Goal: Information Seeking & Learning: Learn about a topic

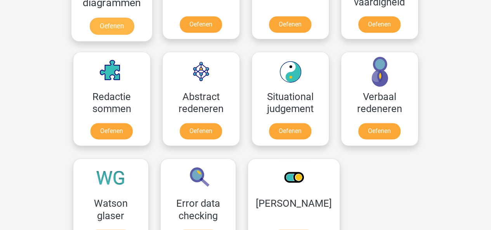
scroll to position [526, 0]
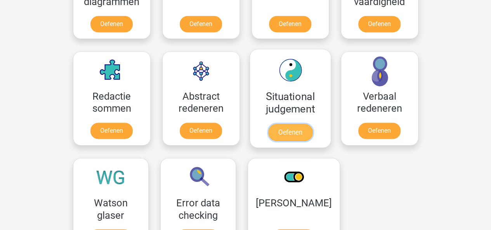
click at [295, 135] on link "Oefenen" at bounding box center [290, 132] width 44 height 17
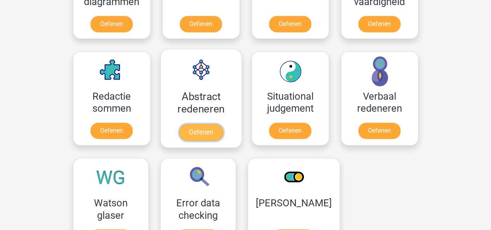
click at [206, 129] on link "Oefenen" at bounding box center [200, 132] width 44 height 17
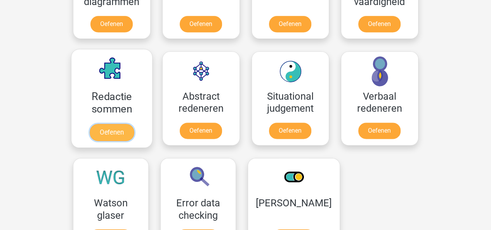
click at [102, 131] on link "Oefenen" at bounding box center [111, 132] width 44 height 17
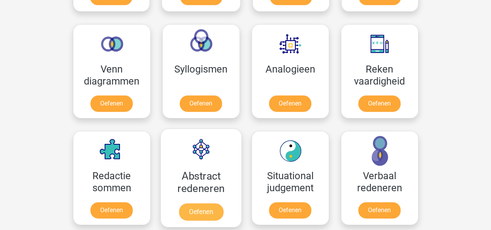
scroll to position [446, 0]
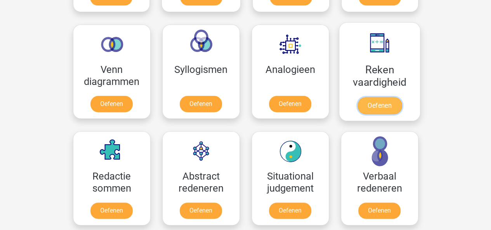
click at [367, 106] on link "Oefenen" at bounding box center [379, 105] width 44 height 17
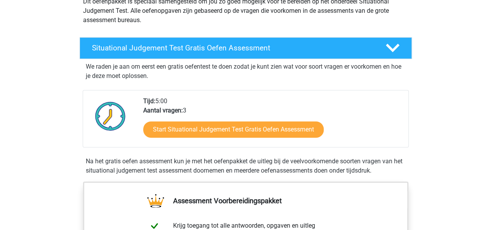
scroll to position [104, 0]
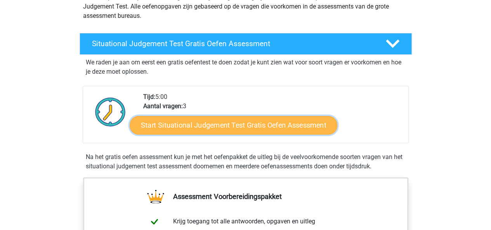
click at [203, 131] on link "Start Situational Judgement Test Gratis Oefen Assessment" at bounding box center [234, 125] width 208 height 19
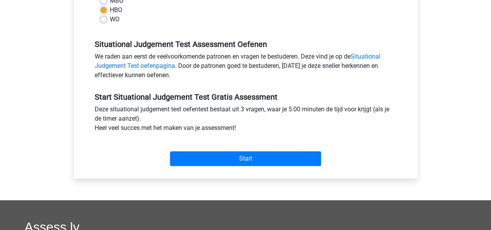
scroll to position [209, 0]
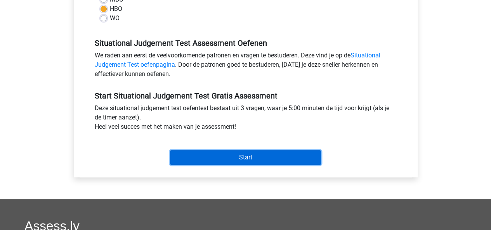
click at [213, 155] on input "Start" at bounding box center [245, 157] width 151 height 15
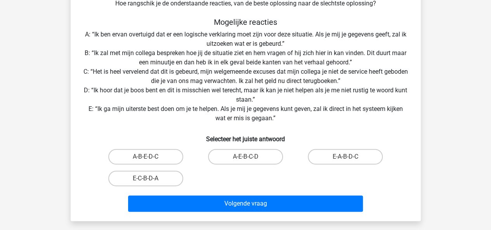
scroll to position [127, 0]
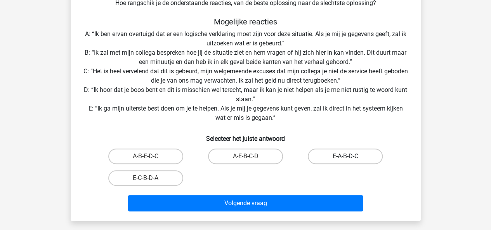
click at [332, 159] on label "E-A-B-D-C" at bounding box center [345, 157] width 75 height 16
click at [345, 159] on input "E-A-B-D-C" at bounding box center [347, 158] width 5 height 5
radio input "true"
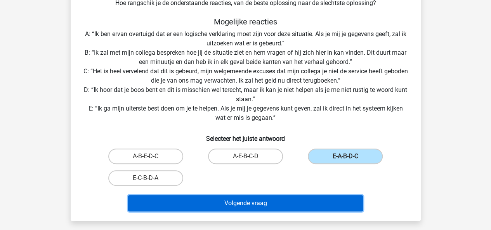
click at [268, 210] on button "Volgende vraag" at bounding box center [245, 203] width 235 height 16
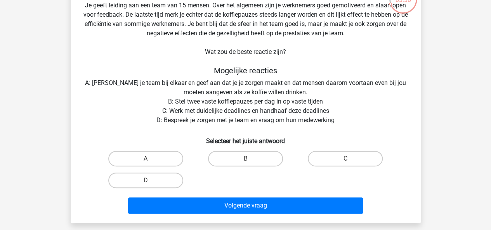
scroll to position [61, 0]
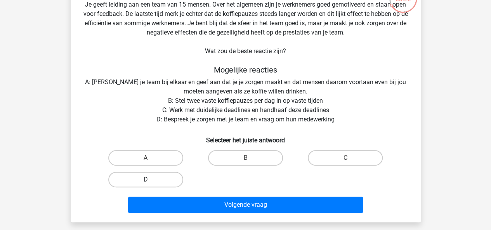
click at [151, 177] on label "D" at bounding box center [145, 180] width 75 height 16
click at [151, 180] on input "D" at bounding box center [147, 182] width 5 height 5
radio input "true"
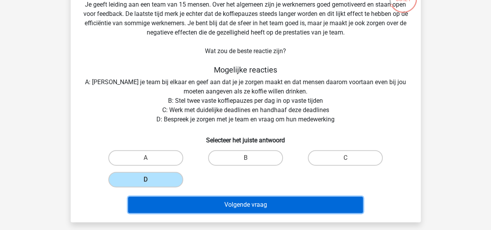
click at [177, 204] on button "Volgende vraag" at bounding box center [245, 205] width 235 height 16
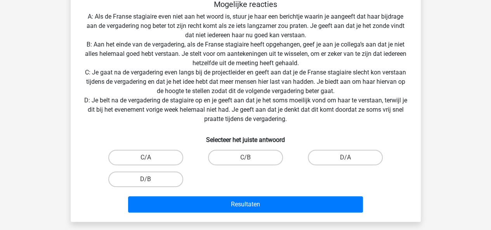
scroll to position [164, 0]
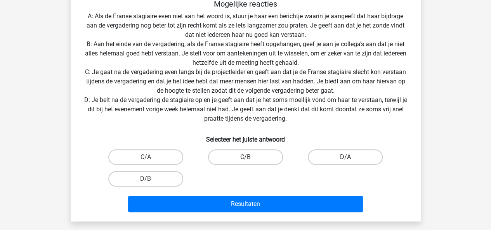
click at [330, 155] on label "D/A" at bounding box center [345, 157] width 75 height 16
click at [345, 157] on input "D/A" at bounding box center [347, 159] width 5 height 5
radio input "true"
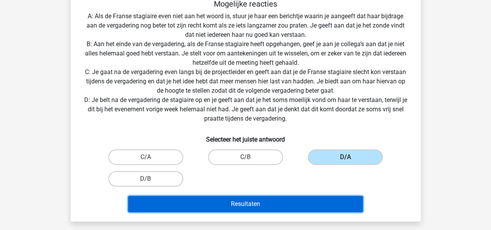
click at [224, 211] on button "Resultaten" at bounding box center [245, 204] width 235 height 16
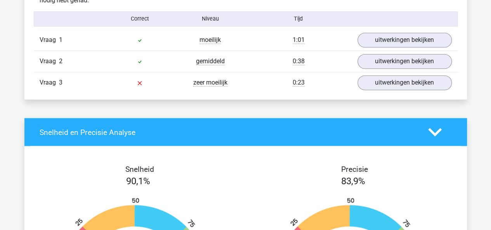
scroll to position [640, 0]
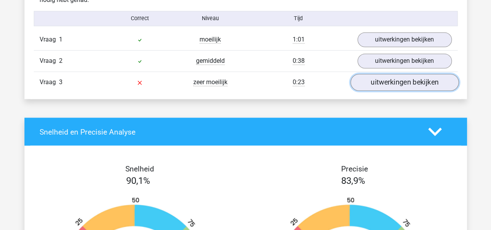
click at [389, 85] on link "uitwerkingen bekijken" at bounding box center [404, 82] width 108 height 17
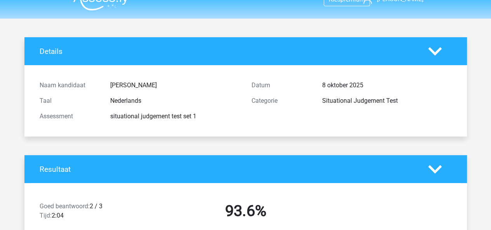
scroll to position [0, 0]
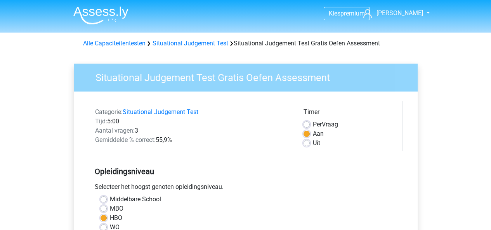
scroll to position [209, 0]
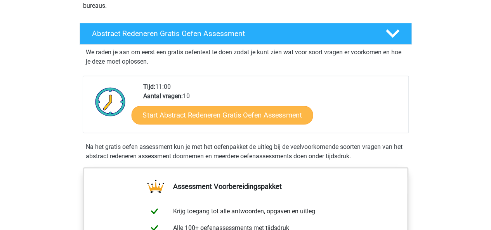
scroll to position [115, 0]
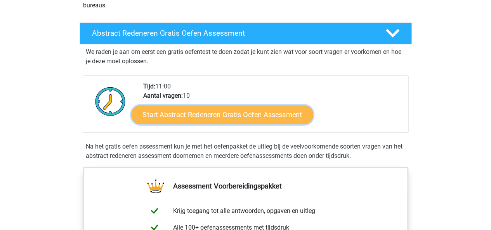
click at [192, 121] on link "Start Abstract Redeneren Gratis Oefen Assessment" at bounding box center [222, 114] width 182 height 19
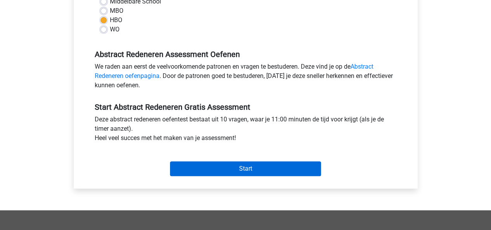
scroll to position [198, 0]
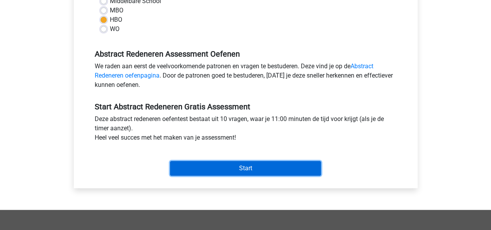
click at [195, 174] on input "Start" at bounding box center [245, 168] width 151 height 15
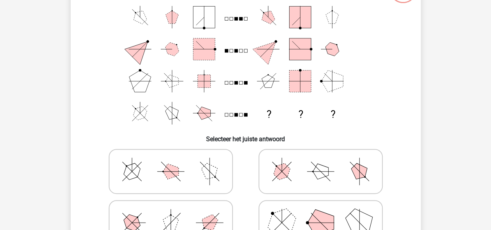
scroll to position [70, 0]
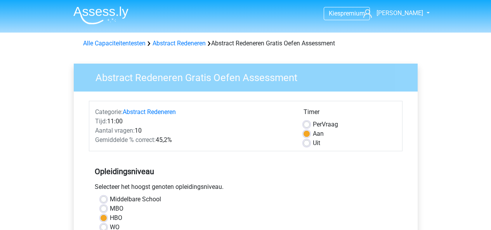
scroll to position [198, 0]
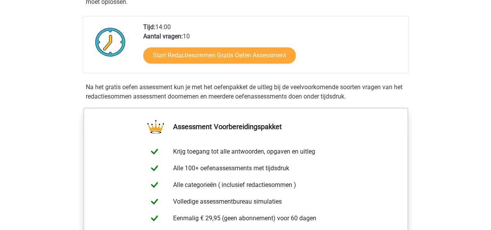
scroll to position [166, 0]
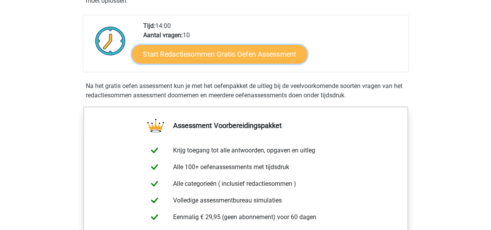
click at [206, 57] on link "Start Redactiesommen Gratis Oefen Assessment" at bounding box center [219, 54] width 175 height 19
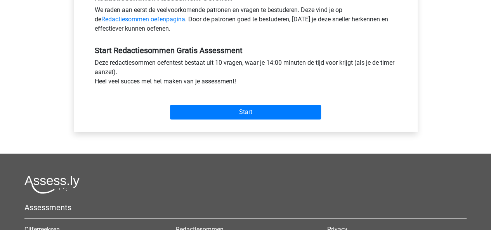
scroll to position [257, 0]
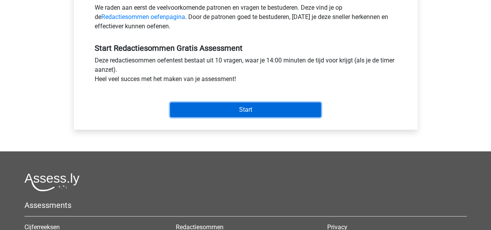
click at [233, 105] on input "Start" at bounding box center [245, 109] width 151 height 15
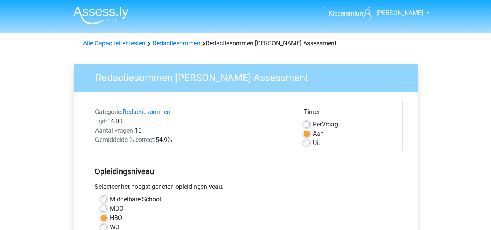
scroll to position [257, 0]
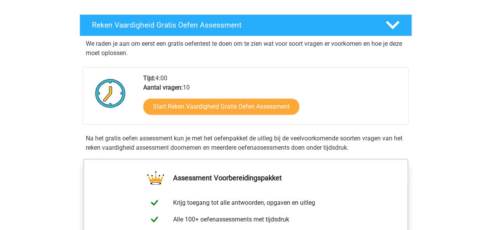
scroll to position [131, 0]
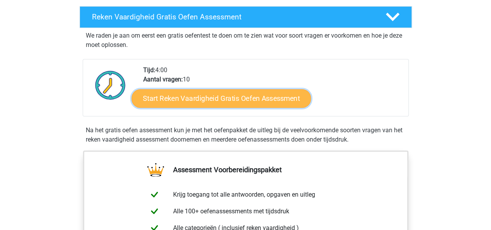
click at [168, 105] on link "Start Reken Vaardigheid Gratis Oefen Assessment" at bounding box center [221, 98] width 179 height 19
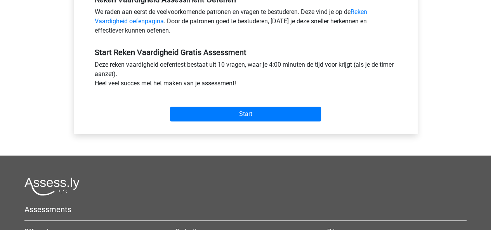
scroll to position [250, 0]
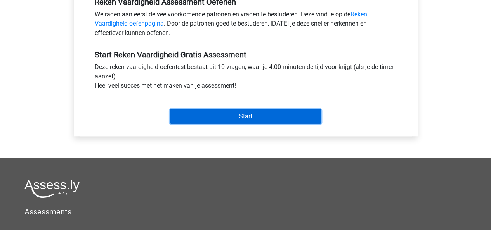
click at [192, 121] on input "Start" at bounding box center [245, 116] width 151 height 15
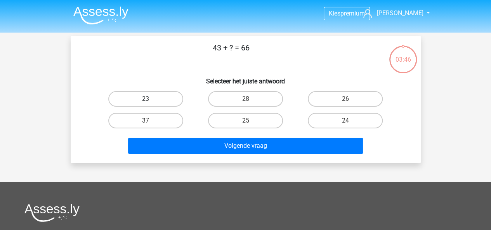
click at [138, 96] on label "23" at bounding box center [145, 99] width 75 height 16
click at [145, 99] on input "23" at bounding box center [147, 101] width 5 height 5
radio input "true"
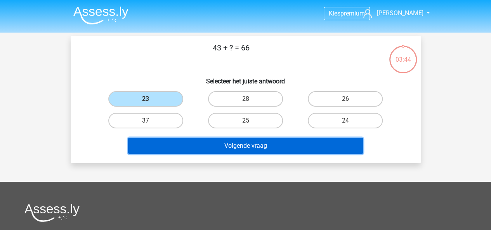
click at [186, 143] on button "Volgende vraag" at bounding box center [245, 146] width 235 height 16
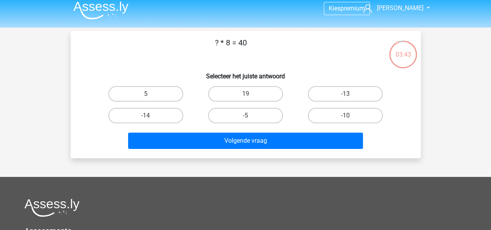
scroll to position [4, 0]
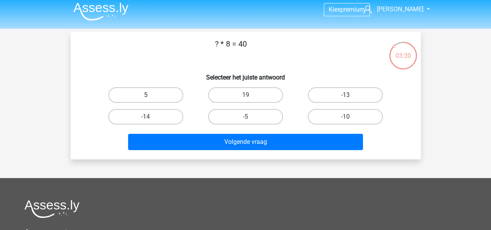
click at [135, 94] on label "5" at bounding box center [145, 95] width 75 height 16
click at [145, 95] on input "5" at bounding box center [147, 97] width 5 height 5
radio input "true"
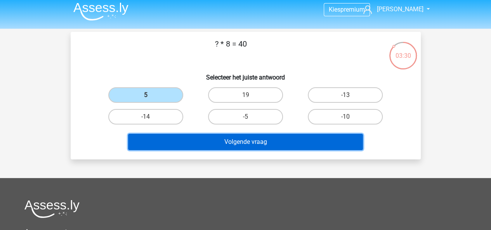
click at [182, 142] on button "Volgende vraag" at bounding box center [245, 142] width 235 height 16
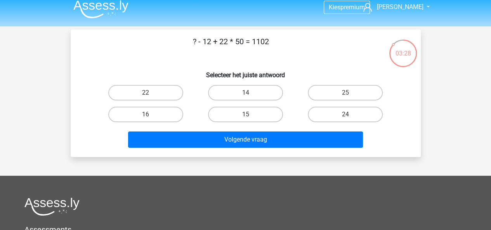
scroll to position [0, 0]
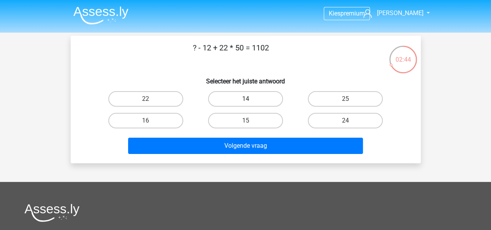
click at [232, 92] on label "14" at bounding box center [245, 99] width 75 height 16
click at [245, 99] on input "14" at bounding box center [247, 101] width 5 height 5
radio input "true"
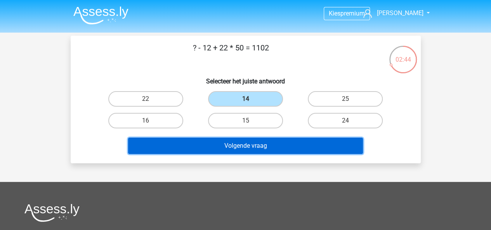
click at [210, 145] on button "Volgende vraag" at bounding box center [245, 146] width 235 height 16
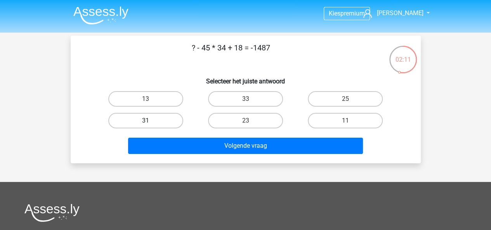
click at [145, 128] on label "31" at bounding box center [145, 121] width 75 height 16
click at [145, 126] on input "31" at bounding box center [147, 123] width 5 height 5
radio input "true"
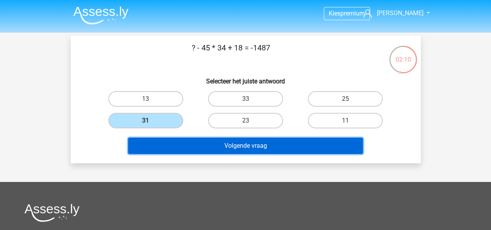
click at [162, 142] on button "Volgende vraag" at bounding box center [245, 146] width 235 height 16
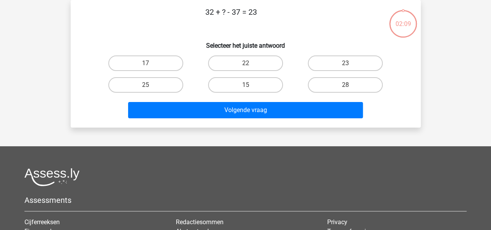
scroll to position [9, 0]
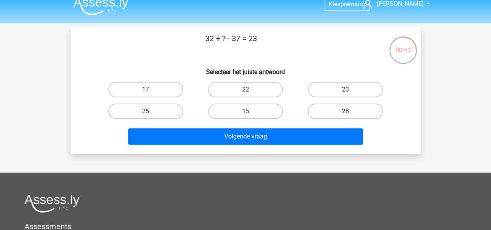
click at [356, 108] on label "28" at bounding box center [345, 112] width 75 height 16
click at [350, 111] on input "28" at bounding box center [347, 113] width 5 height 5
radio input "true"
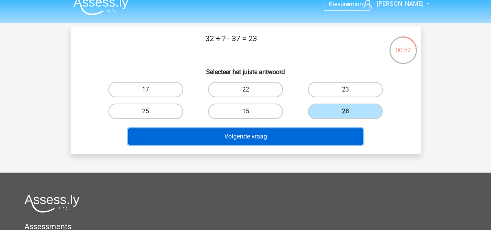
click at [310, 128] on button "Volgende vraag" at bounding box center [245, 136] width 235 height 16
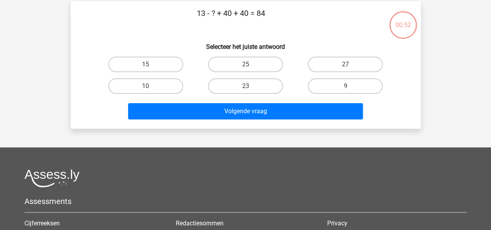
scroll to position [36, 0]
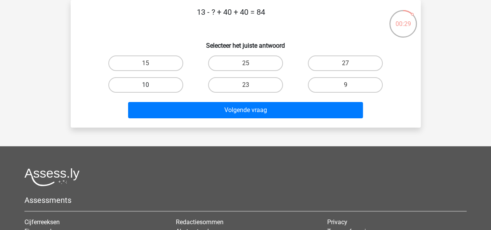
click at [144, 87] on label "10" at bounding box center [145, 85] width 75 height 16
click at [145, 87] on input "10" at bounding box center [147, 87] width 5 height 5
radio input "true"
click at [161, 102] on div "Volgende vraag" at bounding box center [245, 109] width 325 height 26
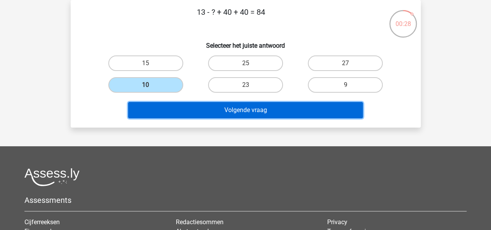
click at [168, 107] on button "Volgende vraag" at bounding box center [245, 110] width 235 height 16
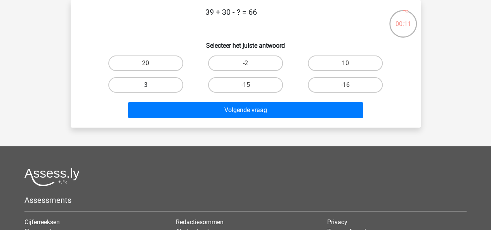
drag, startPoint x: 142, startPoint y: 94, endPoint x: 141, endPoint y: 89, distance: 4.9
click at [141, 89] on div "3" at bounding box center [146, 85] width 100 height 22
click at [141, 89] on label "3" at bounding box center [145, 85] width 75 height 16
click at [145, 89] on input "3" at bounding box center [147, 87] width 5 height 5
radio input "true"
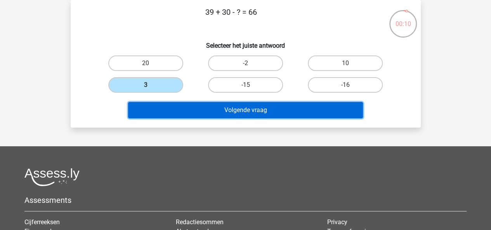
click at [174, 112] on button "Volgende vraag" at bounding box center [245, 110] width 235 height 16
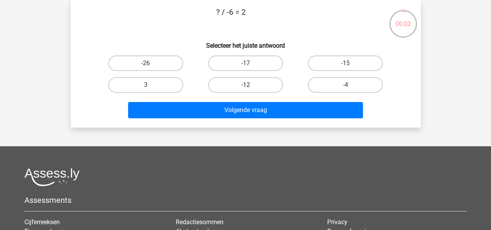
click at [234, 80] on label "-12" at bounding box center [245, 85] width 75 height 16
click at [245, 85] on input "-12" at bounding box center [247, 87] width 5 height 5
radio input "true"
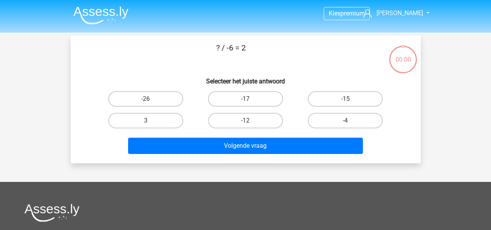
scroll to position [36, 0]
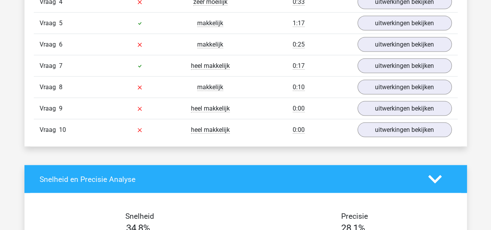
scroll to position [743, 0]
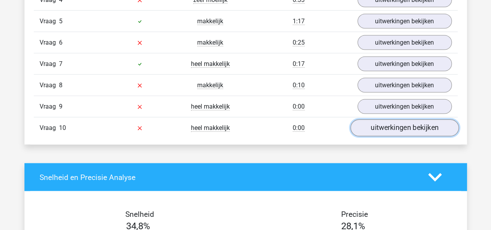
click at [375, 125] on link "uitwerkingen bekijken" at bounding box center [404, 128] width 108 height 17
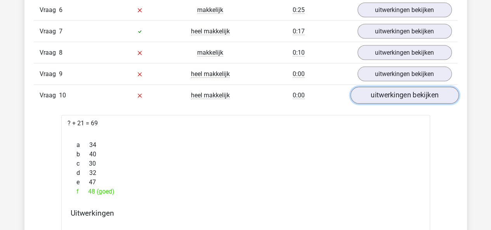
scroll to position [776, 0]
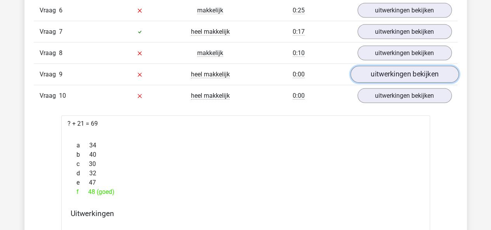
click at [366, 71] on link "uitwerkingen bekijken" at bounding box center [404, 74] width 108 height 17
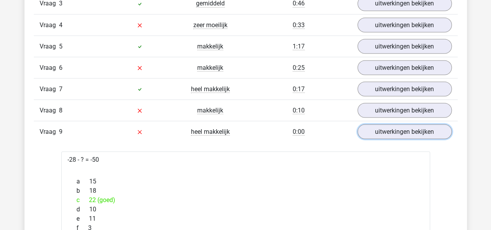
scroll to position [717, 0]
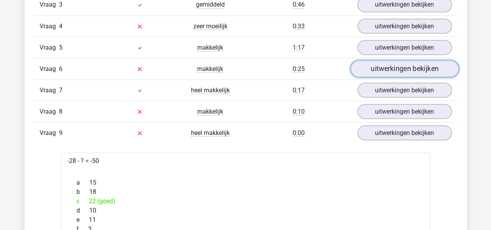
click at [372, 66] on link "uitwerkingen bekijken" at bounding box center [404, 69] width 108 height 17
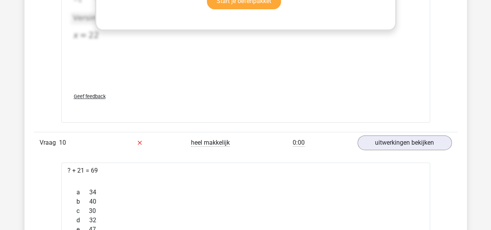
scroll to position [1560, 0]
